Goal: Information Seeking & Learning: Learn about a topic

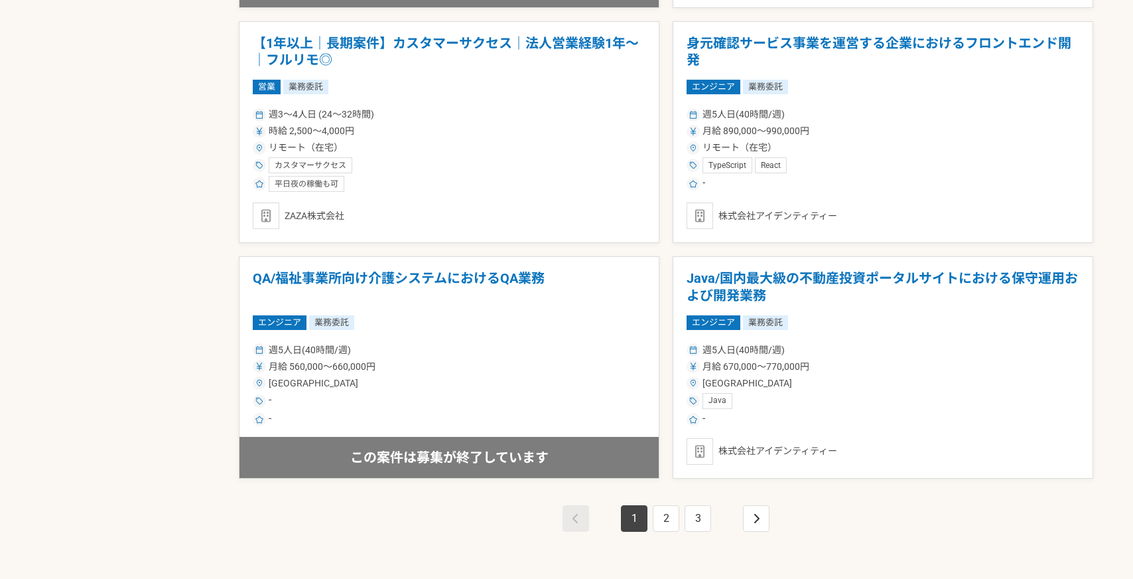
scroll to position [2171, 0]
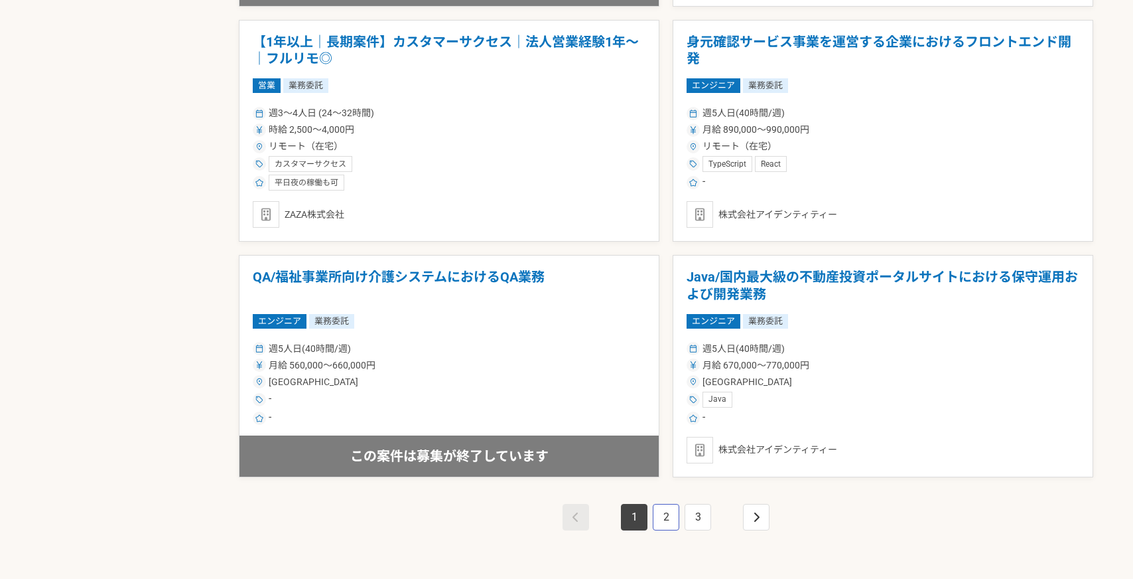
click at [664, 506] on link "2" at bounding box center [666, 517] width 27 height 27
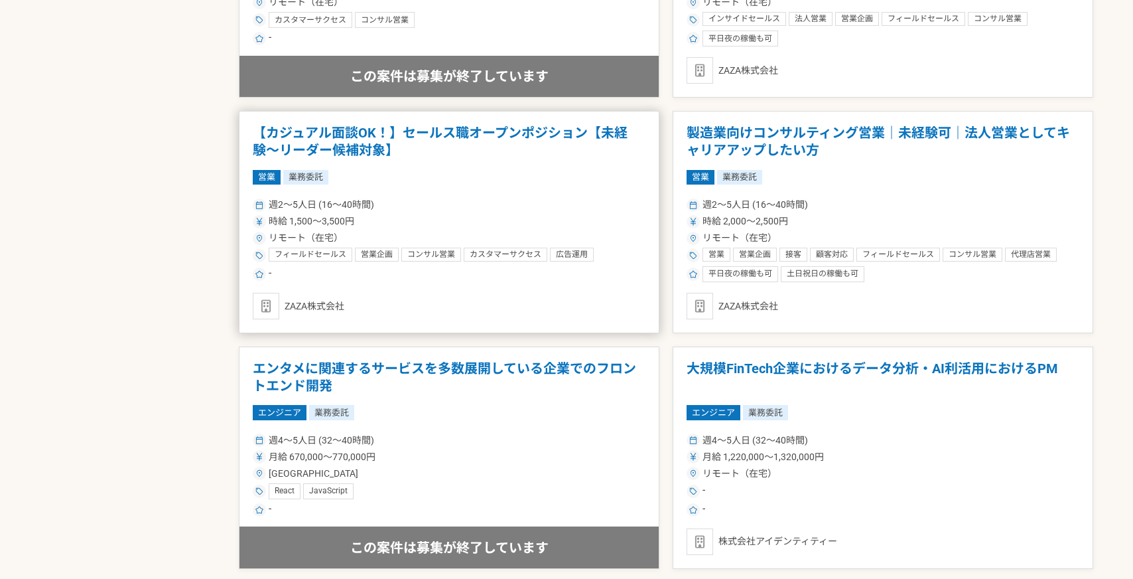
scroll to position [1610, 0]
click at [539, 234] on div "リモート（在宅）" at bounding box center [449, 237] width 393 height 14
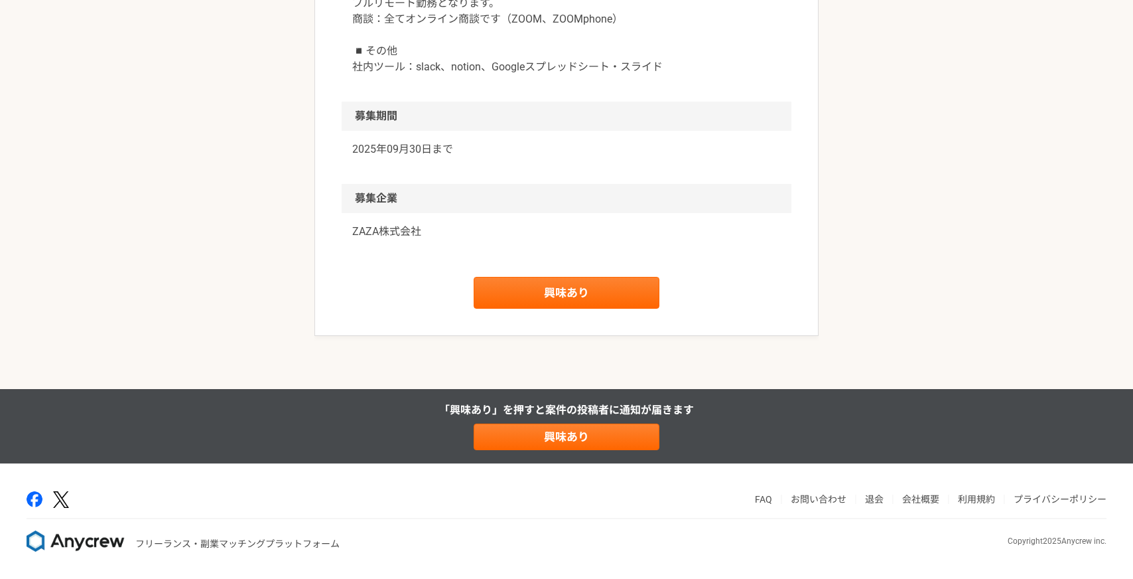
scroll to position [2021, 0]
